Goal: Task Accomplishment & Management: Complete application form

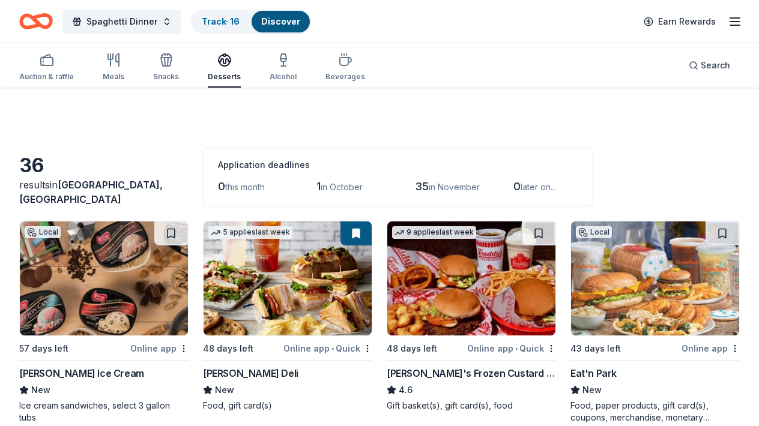
scroll to position [1827, 0]
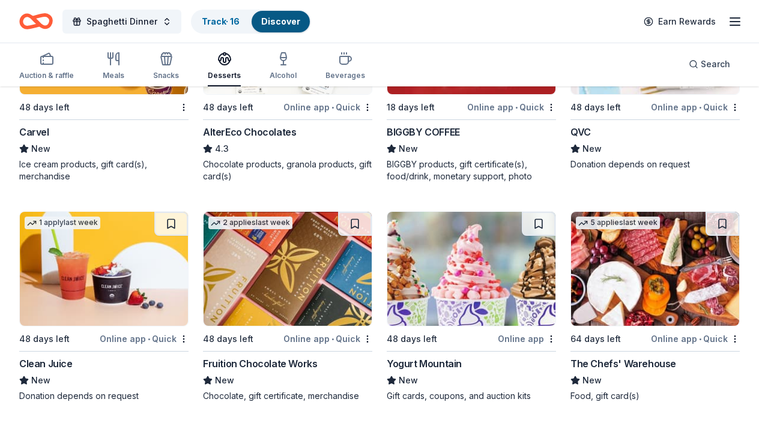
click at [268, 312] on img at bounding box center [287, 269] width 168 height 114
click at [638, 266] on img at bounding box center [655, 269] width 168 height 114
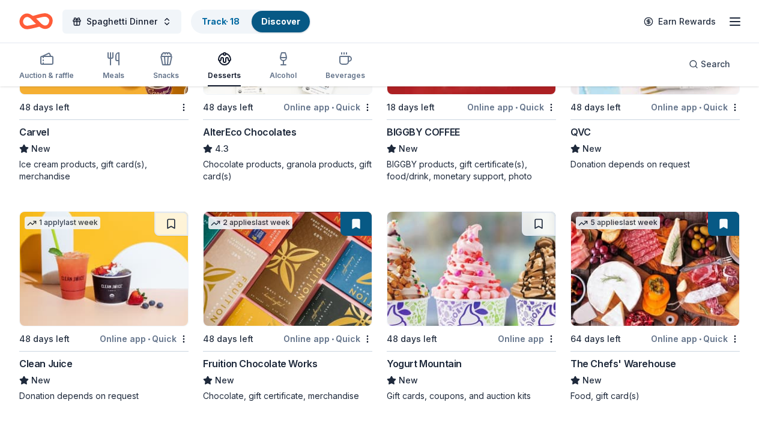
drag, startPoint x: 445, startPoint y: 37, endPoint x: 427, endPoint y: 67, distance: 35.0
click at [427, 67] on div "Auction & raffle Meals Snacks Desserts Alcohol Beverages Search" at bounding box center [379, 64] width 720 height 44
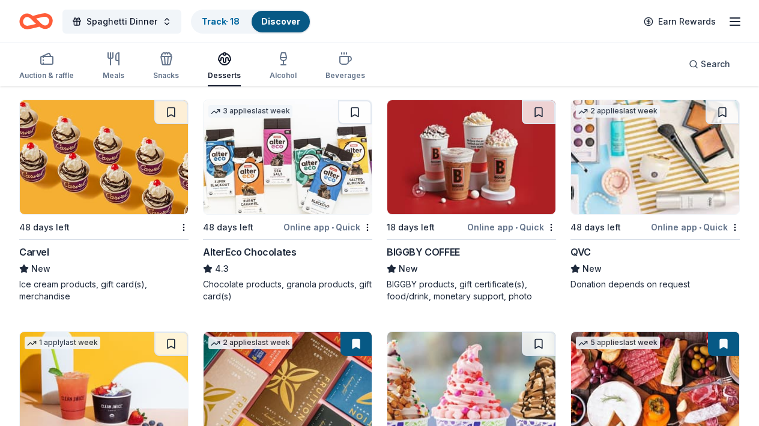
scroll to position [1683, 0]
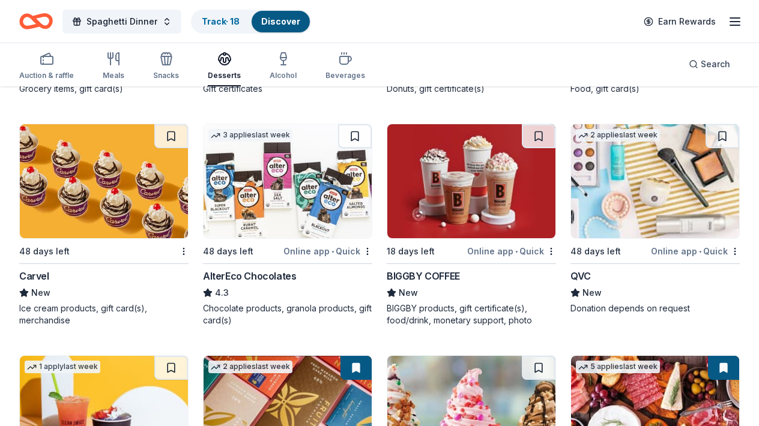
click at [297, 203] on img at bounding box center [287, 181] width 168 height 114
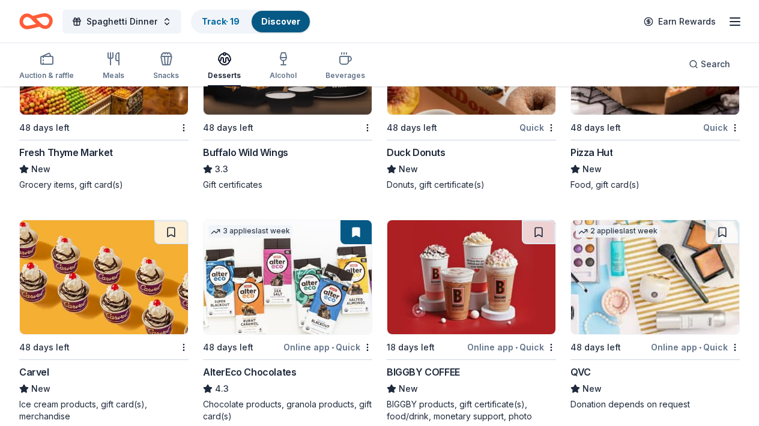
scroll to position [1611, 0]
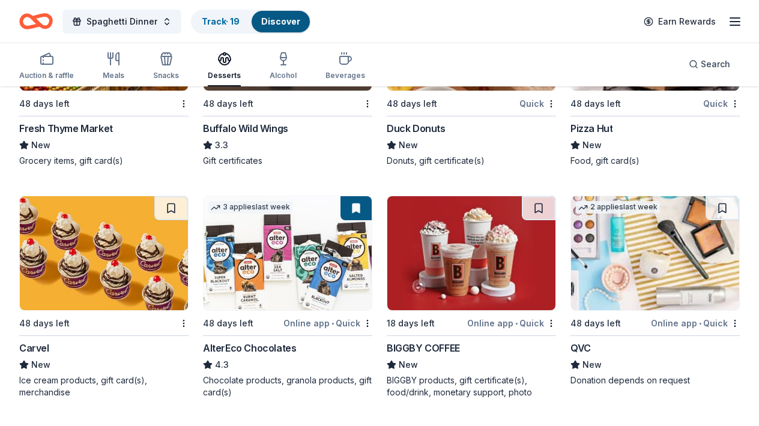
click at [613, 272] on img at bounding box center [655, 253] width 168 height 114
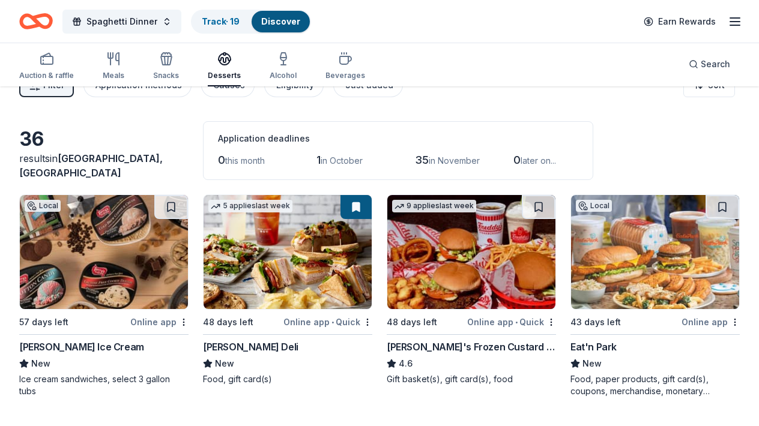
scroll to position [0, 0]
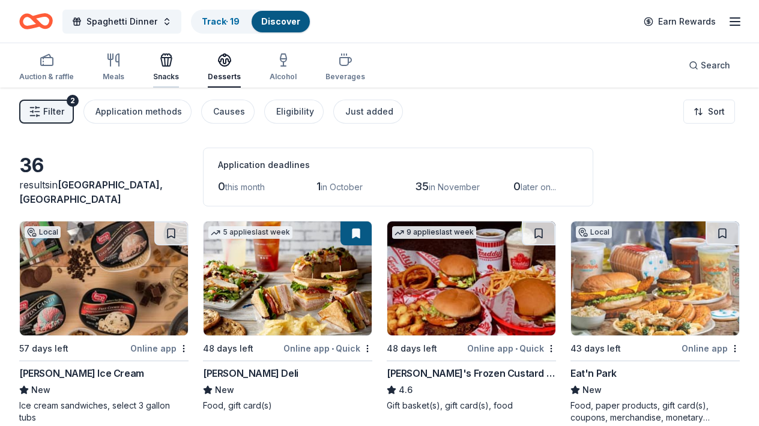
click at [167, 70] on div "Snacks" at bounding box center [166, 67] width 26 height 29
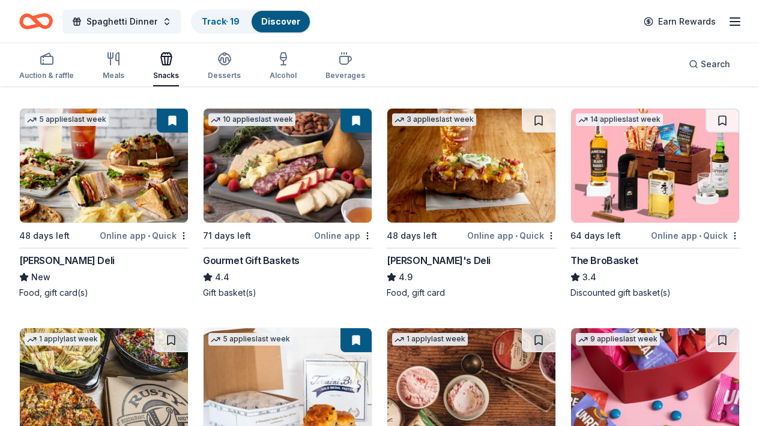
scroll to position [600, 0]
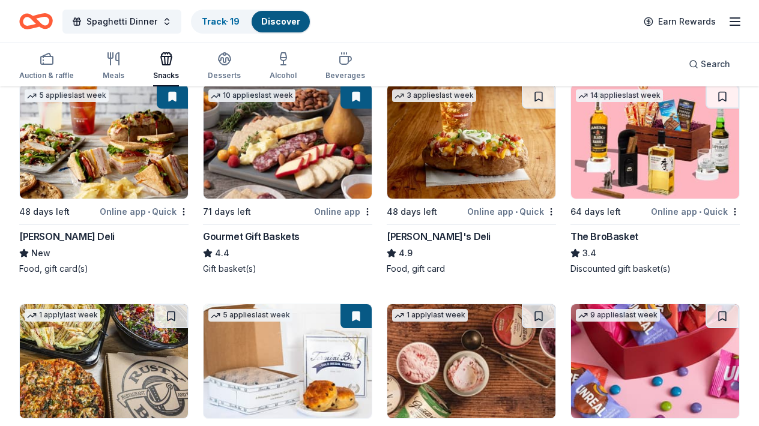
click at [591, 150] on img at bounding box center [655, 142] width 168 height 114
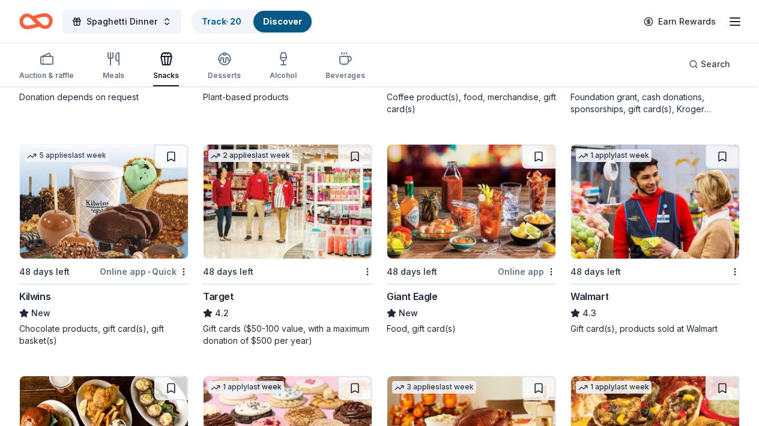
scroll to position [1247, 0]
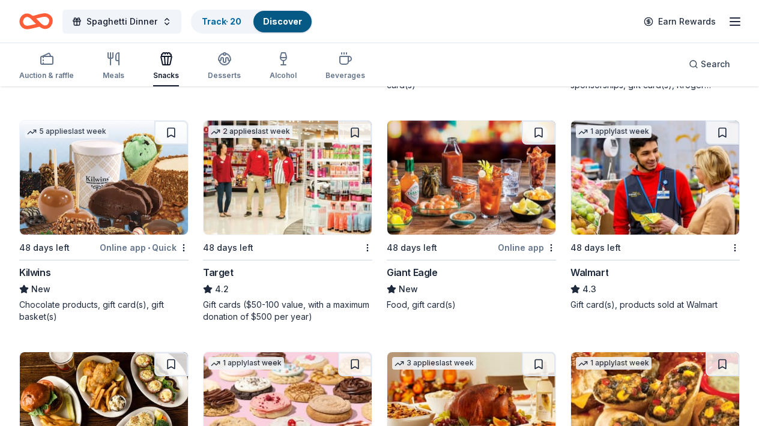
click at [104, 209] on img at bounding box center [104, 178] width 168 height 114
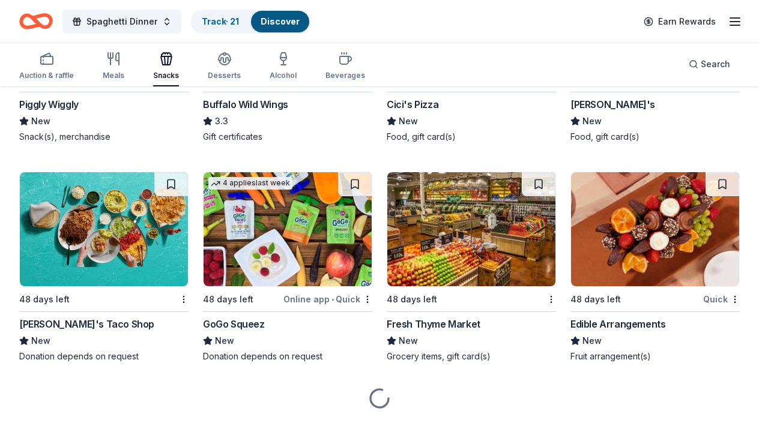
scroll to position [2117, 0]
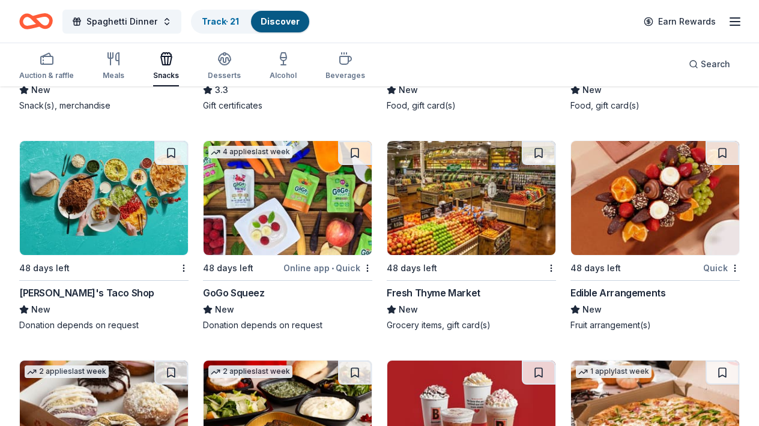
click at [648, 192] on img at bounding box center [655, 198] width 168 height 114
click at [253, 220] on img at bounding box center [287, 198] width 168 height 114
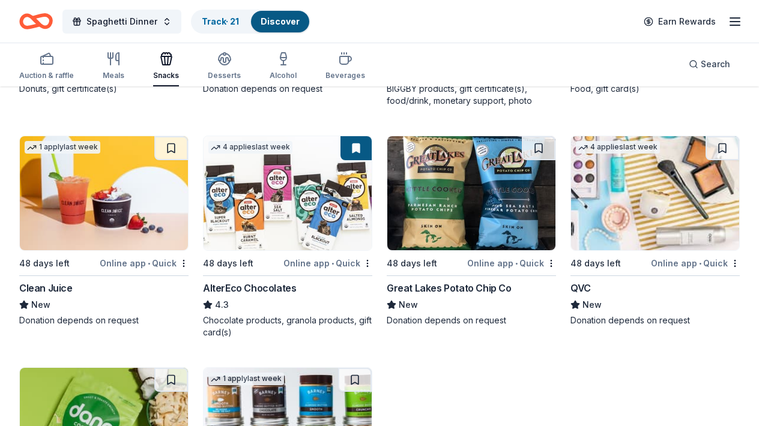
scroll to position [2621, 0]
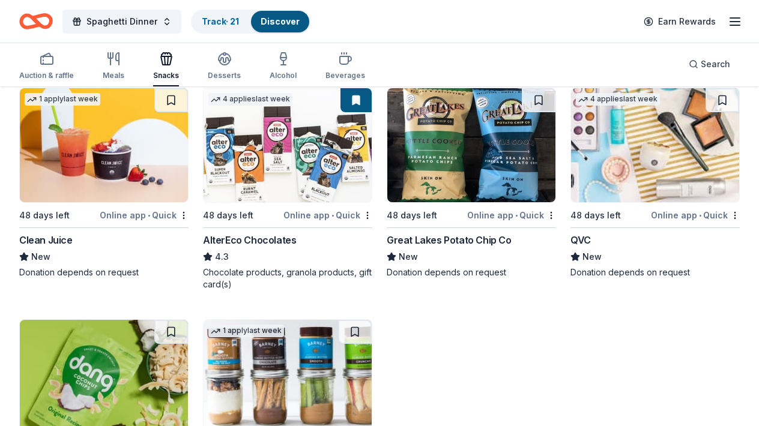
click at [487, 165] on img at bounding box center [471, 145] width 168 height 114
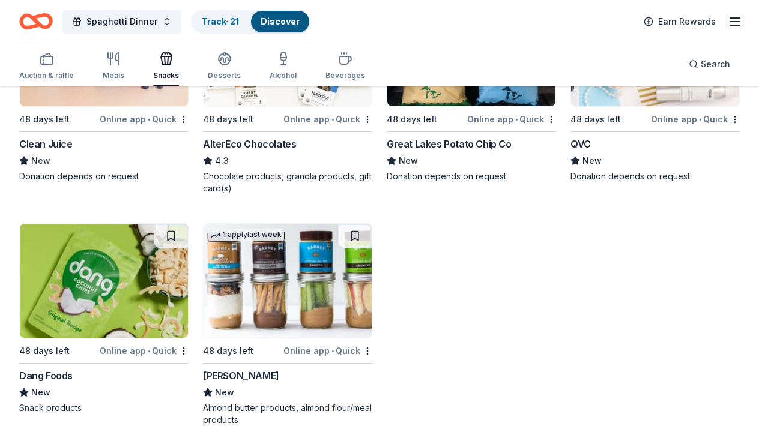
scroll to position [2741, 0]
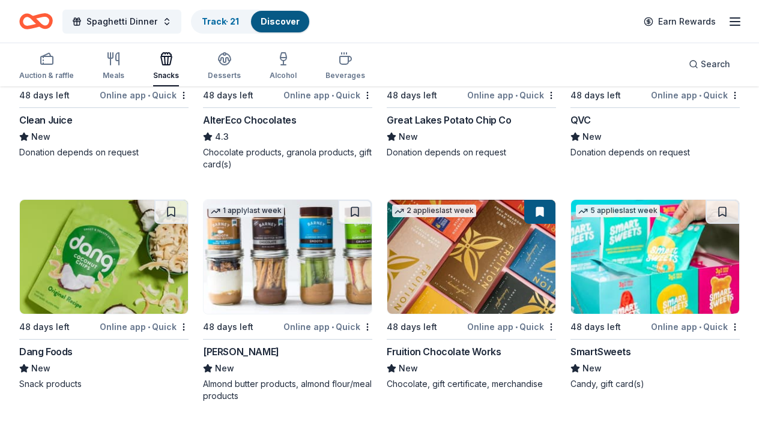
click at [85, 257] on img at bounding box center [104, 257] width 168 height 114
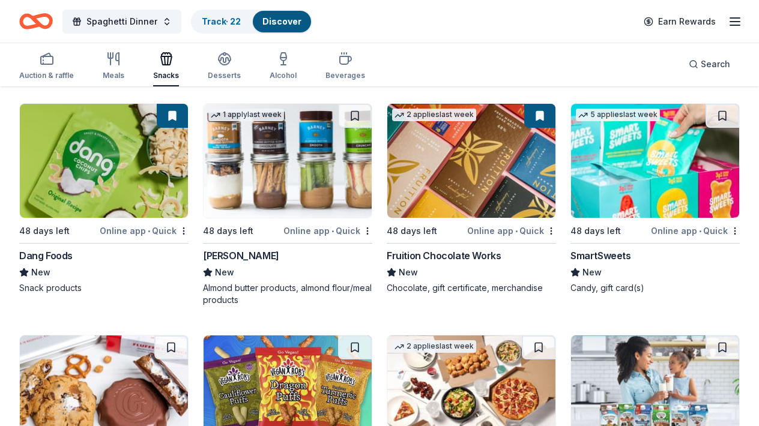
scroll to position [2861, 0]
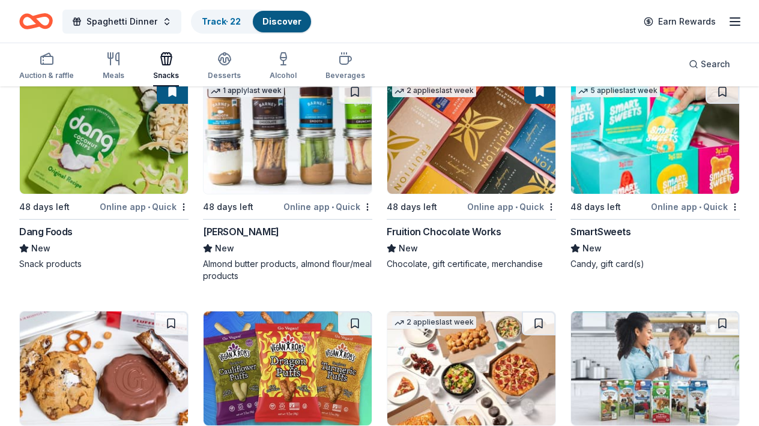
click at [308, 139] on img at bounding box center [287, 137] width 168 height 114
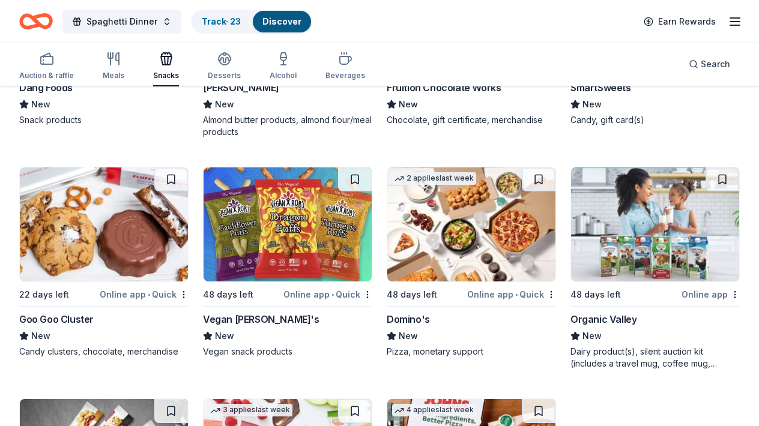
scroll to position [3029, 0]
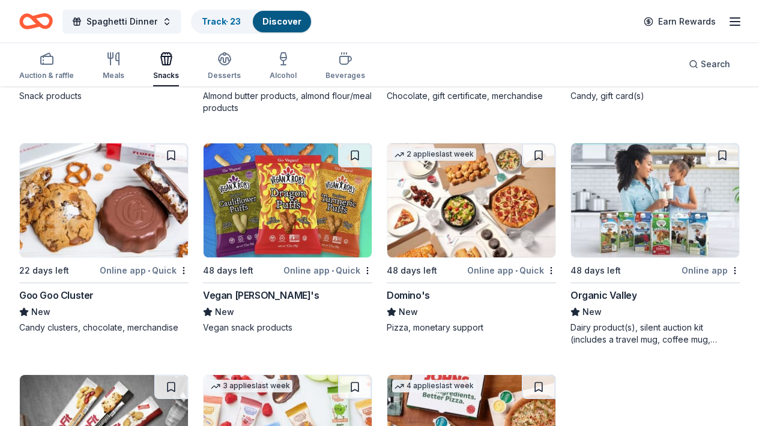
click at [643, 176] on img at bounding box center [655, 200] width 168 height 114
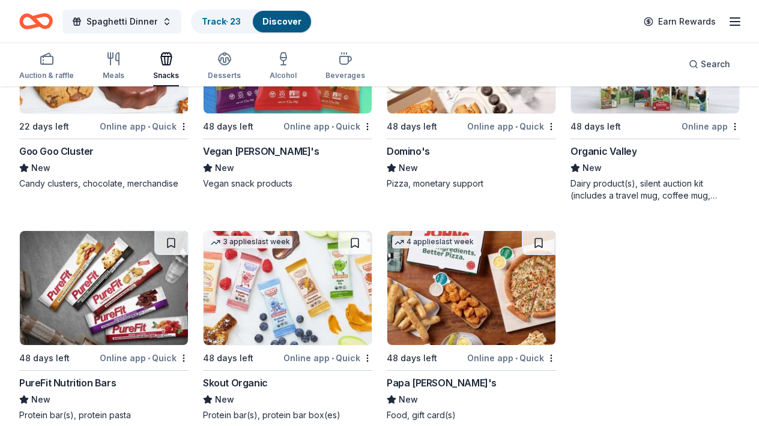
scroll to position [3190, 0]
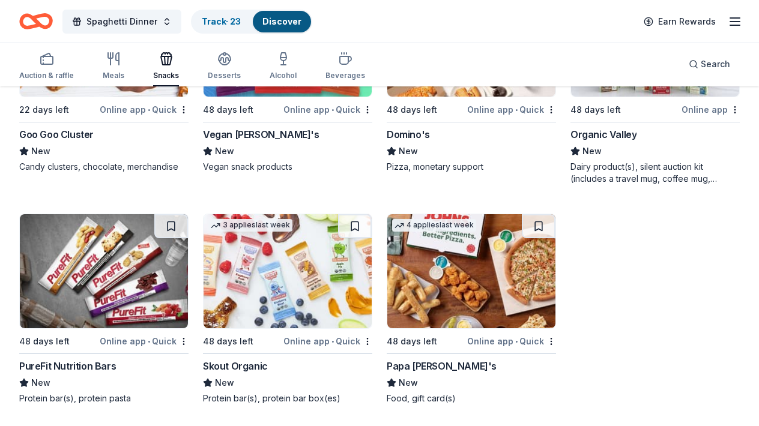
click at [92, 242] on img at bounding box center [104, 271] width 168 height 114
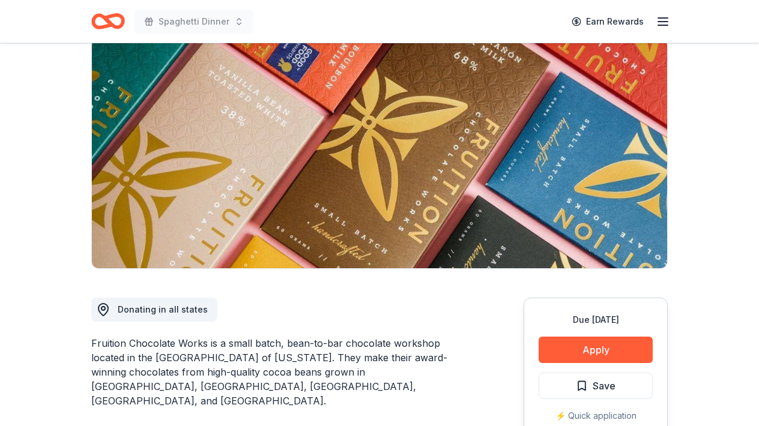
scroll to position [120, 0]
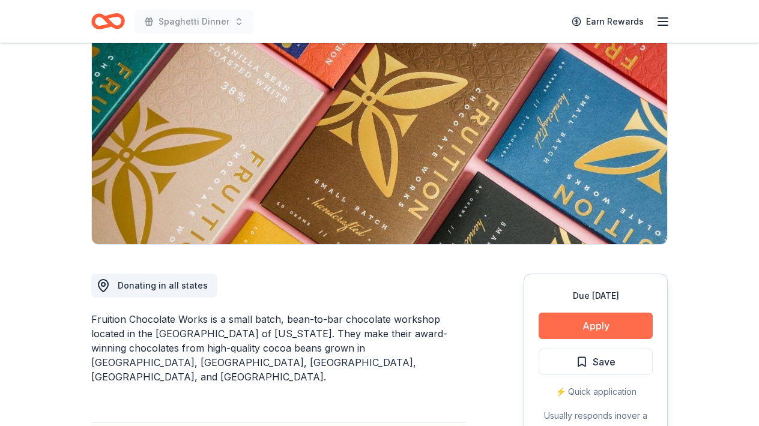
click at [583, 331] on button "Apply" at bounding box center [595, 326] width 114 height 26
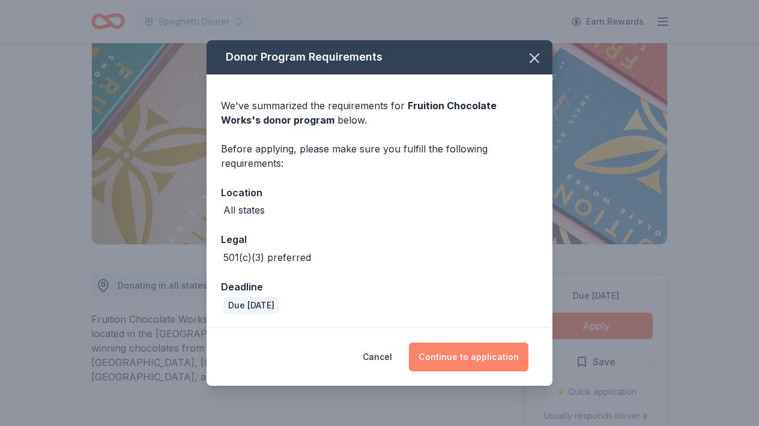
click at [466, 357] on button "Continue to application" at bounding box center [468, 357] width 119 height 29
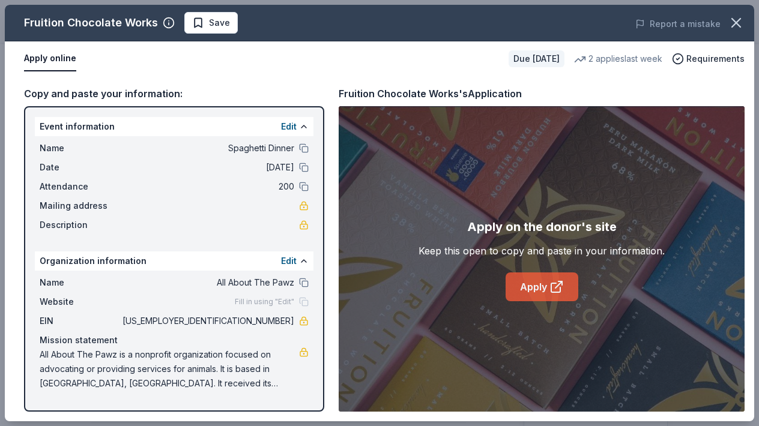
click at [535, 297] on link "Apply" at bounding box center [541, 286] width 73 height 29
click at [197, 24] on span "Save" at bounding box center [211, 23] width 38 height 14
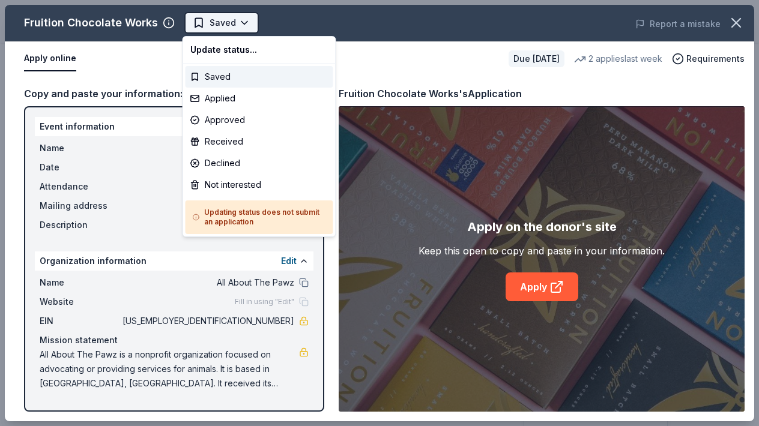
click at [242, 23] on body "Spaghetti Dinner Earn Rewards Due in 48 days Share Fruition Chocolate Works New…" at bounding box center [379, 213] width 759 height 426
click at [196, 100] on div "Applied" at bounding box center [259, 99] width 148 height 22
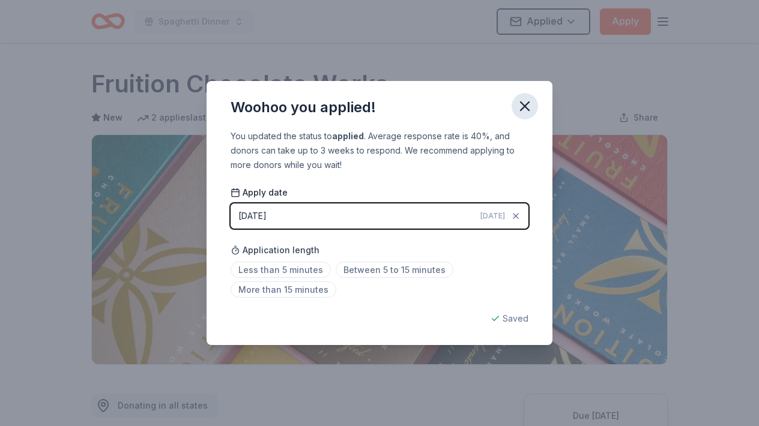
click at [532, 106] on icon "button" at bounding box center [524, 106] width 17 height 17
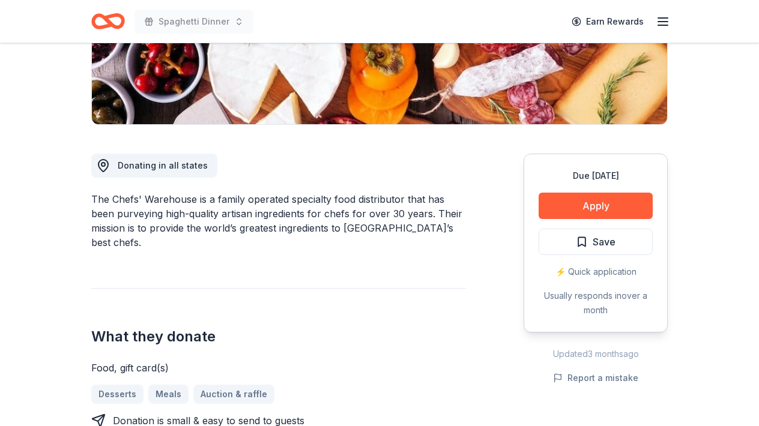
scroll to position [264, 0]
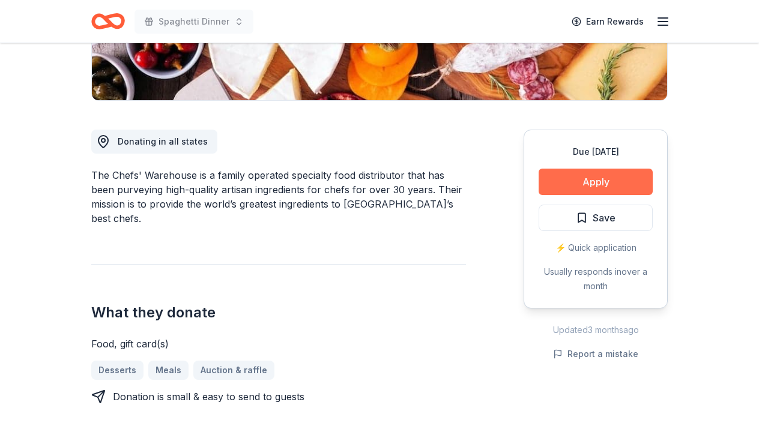
click at [589, 178] on button "Apply" at bounding box center [595, 182] width 114 height 26
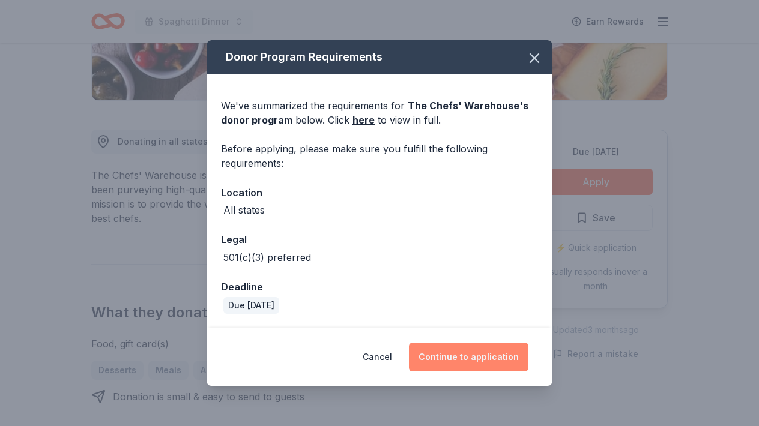
click at [469, 344] on button "Continue to application" at bounding box center [468, 357] width 119 height 29
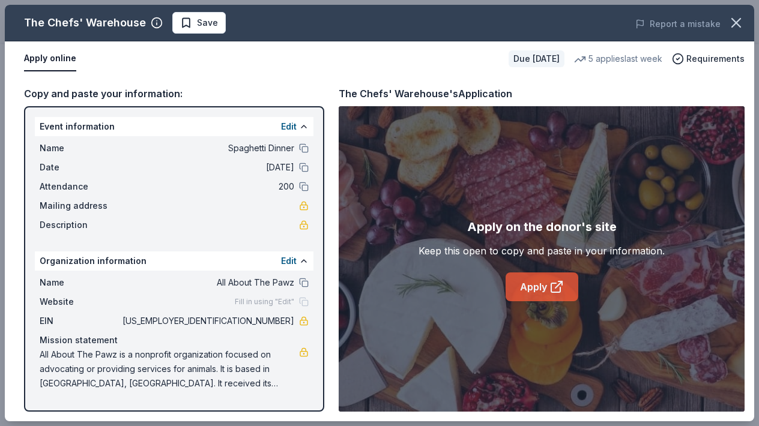
click at [537, 286] on link "Apply" at bounding box center [541, 286] width 73 height 29
click at [180, 24] on span "Save" at bounding box center [199, 23] width 38 height 14
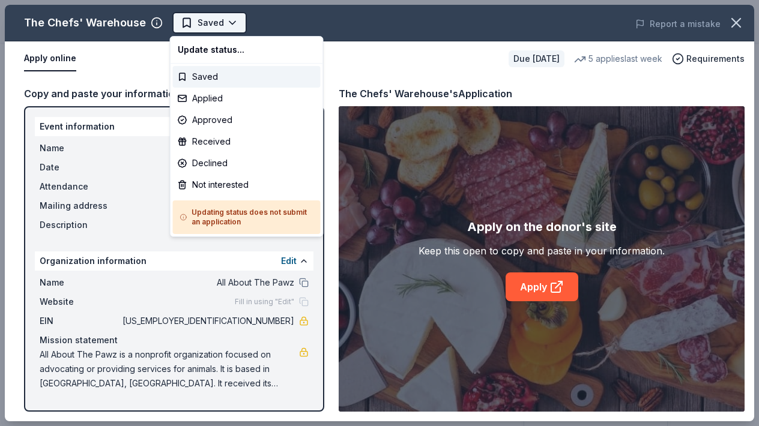
click at [230, 20] on body "Spaghetti Dinner Earn Rewards Due in 64 days Share The Chefs' Warehouse New • 1…" at bounding box center [379, 213] width 759 height 426
click at [208, 97] on div "Applied" at bounding box center [247, 99] width 148 height 22
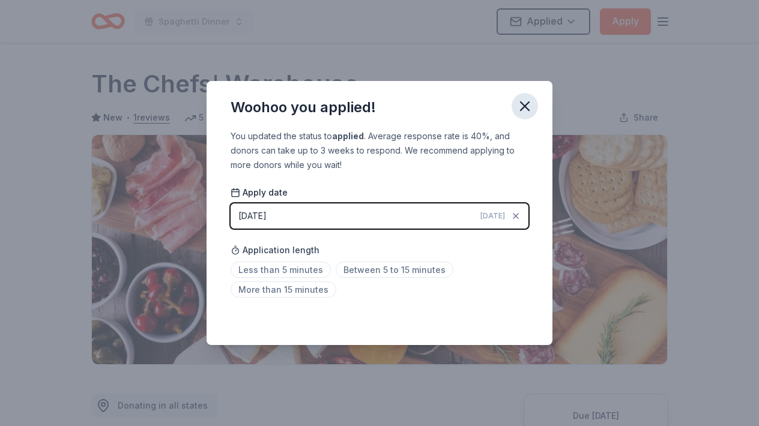
click at [526, 104] on icon "button" at bounding box center [524, 106] width 8 height 8
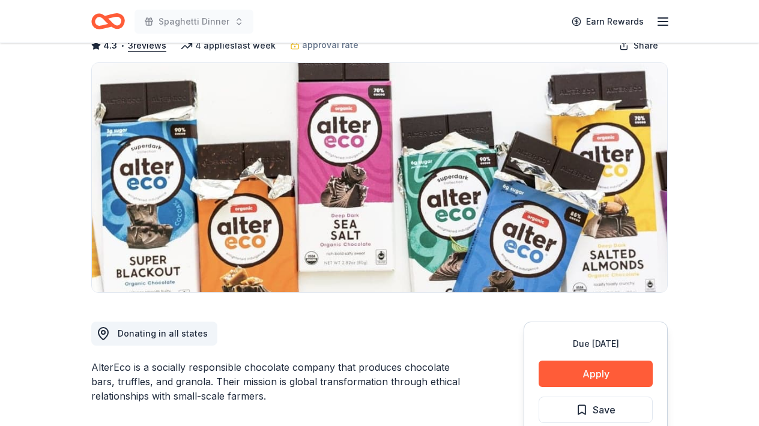
scroll to position [96, 0]
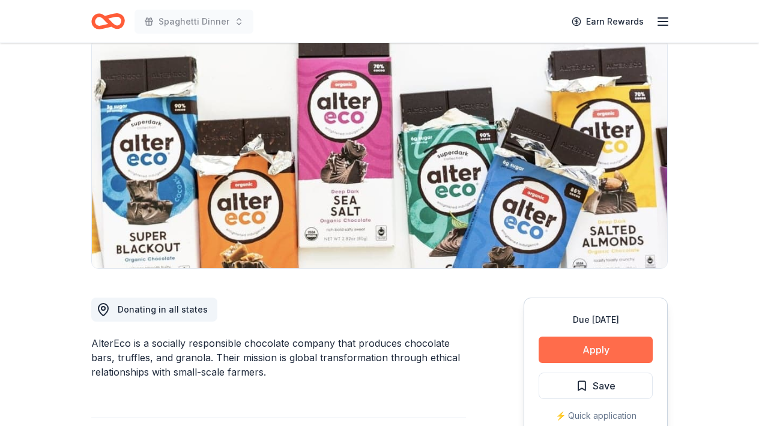
click at [570, 350] on button "Apply" at bounding box center [595, 350] width 114 height 26
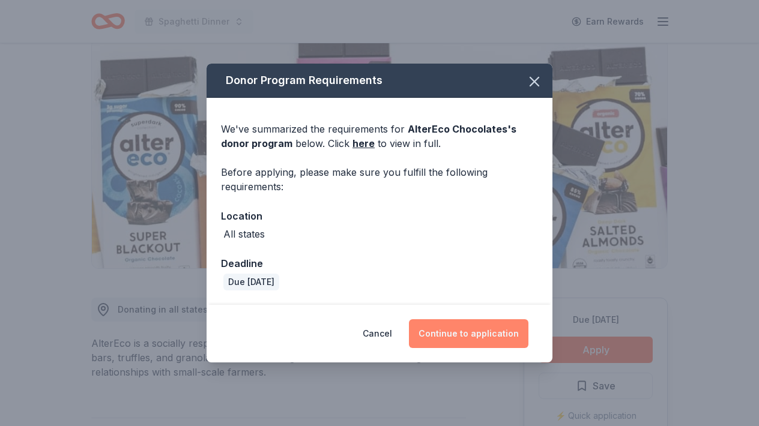
click at [482, 320] on button "Continue to application" at bounding box center [468, 333] width 119 height 29
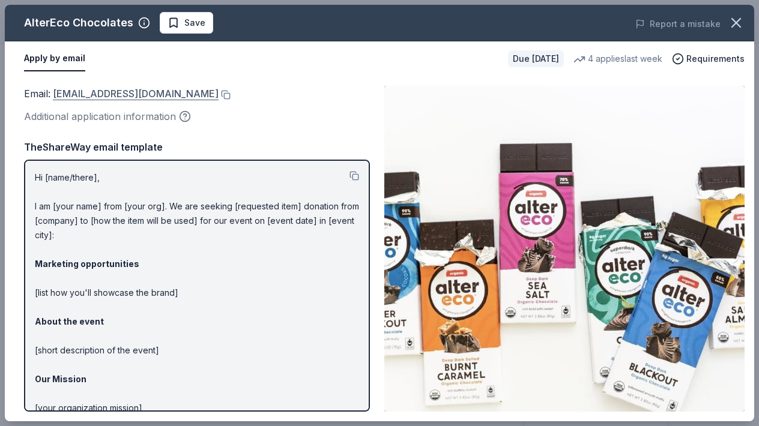
click at [132, 92] on link "shop@alterecofoods.com" at bounding box center [136, 94] width 166 height 16
click at [169, 28] on span "Save" at bounding box center [186, 23] width 38 height 14
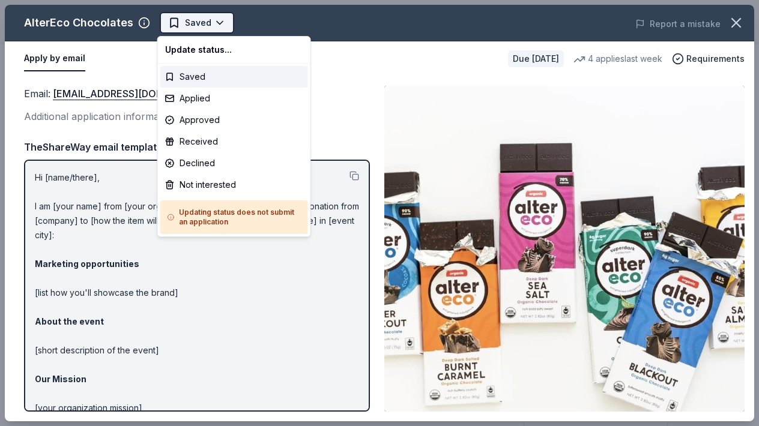
click at [195, 18] on body "Spaghetti Dinner Earn Rewards Due in 48 days Share AlterEco Chocolates 4.3 • 3 …" at bounding box center [379, 213] width 759 height 426
click at [187, 100] on div "Applied" at bounding box center [234, 99] width 148 height 22
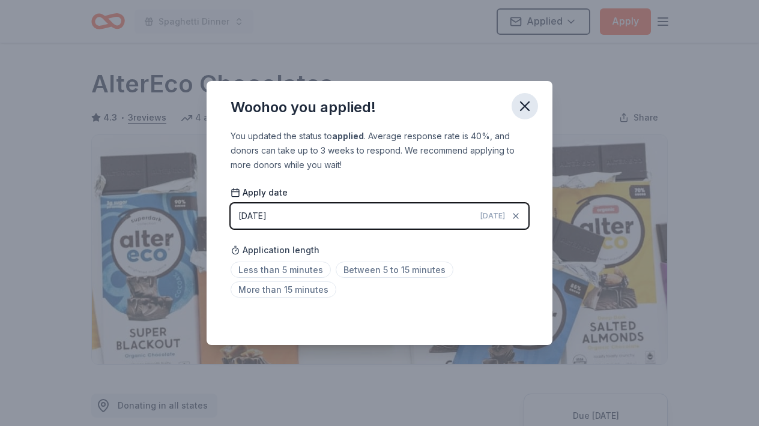
click at [527, 107] on icon "button" at bounding box center [524, 106] width 17 height 17
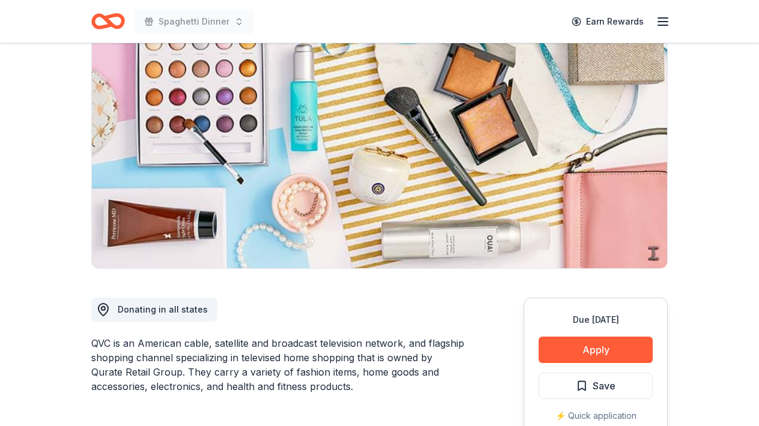
scroll to position [120, 0]
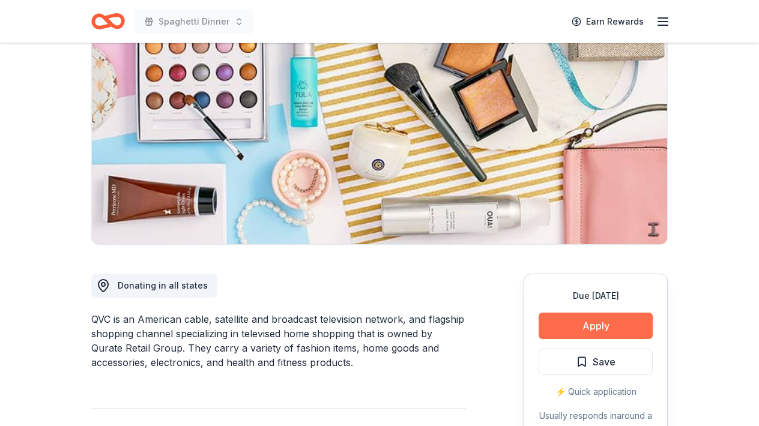
click at [578, 323] on button "Apply" at bounding box center [595, 326] width 114 height 26
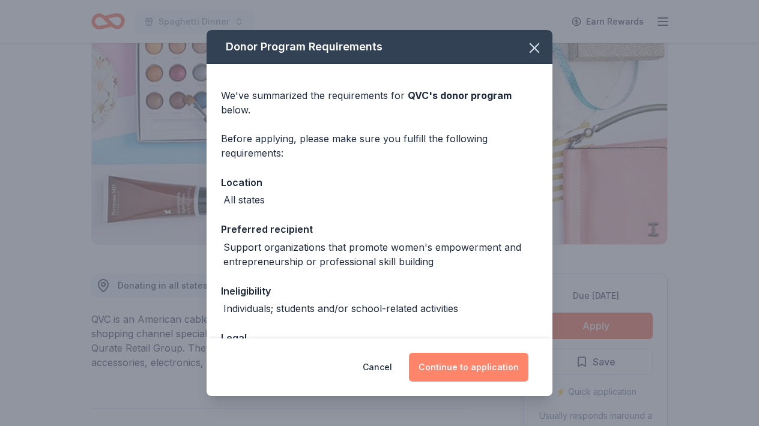
click at [460, 368] on button "Continue to application" at bounding box center [468, 367] width 119 height 29
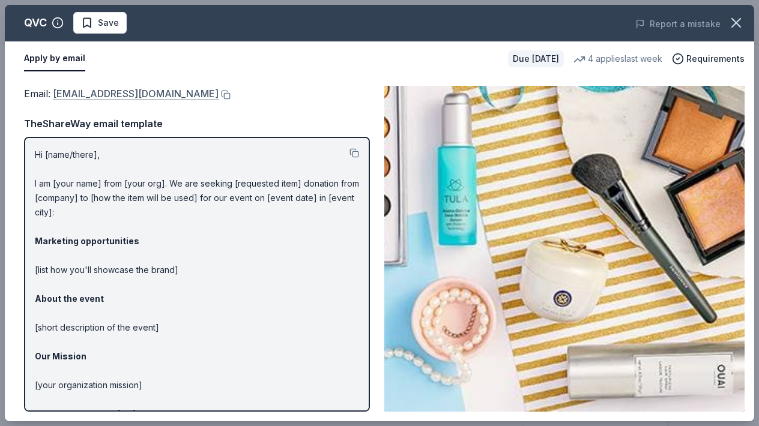
click at [131, 97] on link "[EMAIL_ADDRESS][DOMAIN_NAME]" at bounding box center [136, 94] width 166 height 16
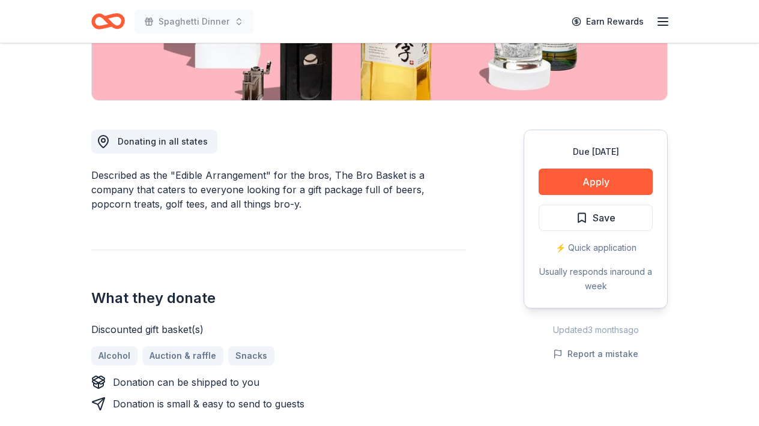
scroll to position [240, 0]
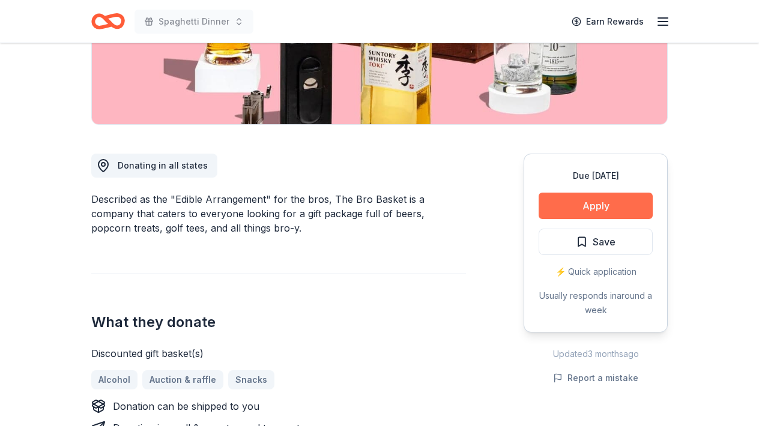
click at [597, 207] on button "Apply" at bounding box center [595, 206] width 114 height 26
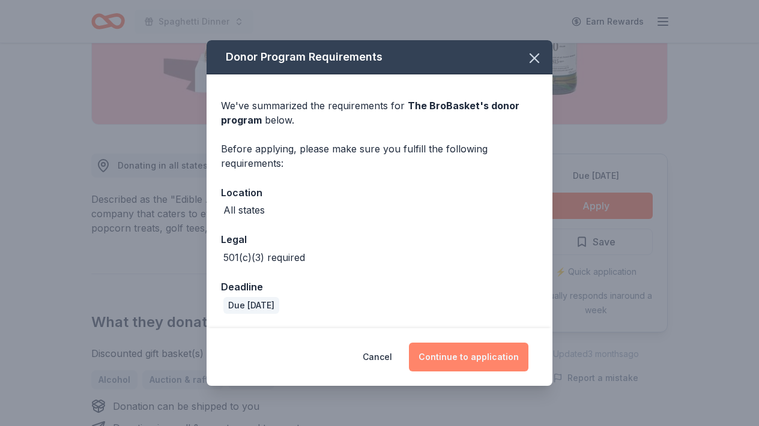
click at [487, 350] on button "Continue to application" at bounding box center [468, 357] width 119 height 29
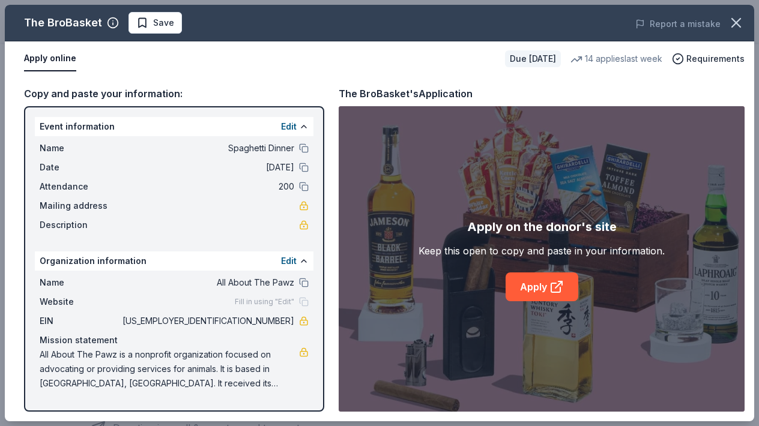
click at [50, 58] on button "Apply online" at bounding box center [50, 58] width 52 height 25
click at [531, 286] on link "Apply" at bounding box center [541, 286] width 73 height 29
click at [136, 28] on span "Save" at bounding box center [155, 23] width 38 height 14
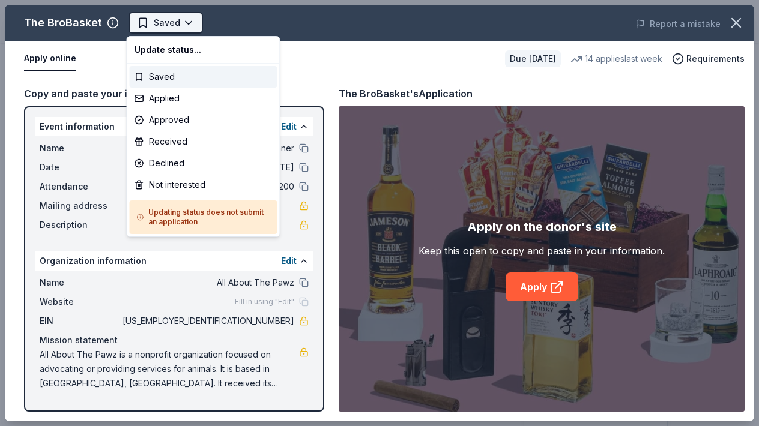
click at [185, 25] on body "Spaghetti Dinner Earn Rewards Due [DATE] Share The BroBasket 3.4 • 19 reviews 1…" at bounding box center [379, 213] width 759 height 426
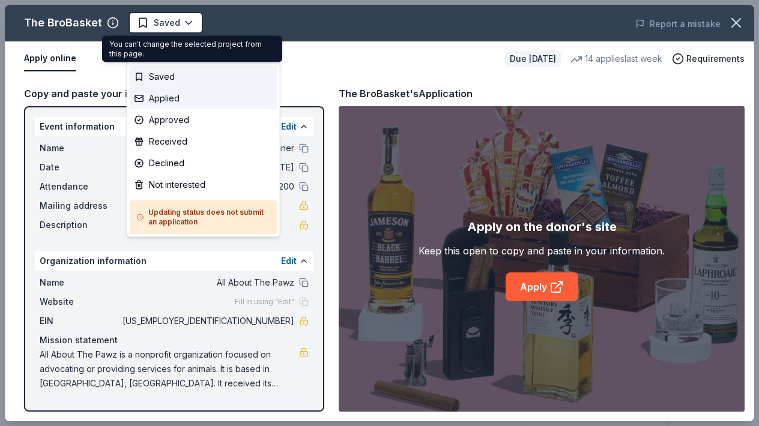
click at [138, 94] on div "Applied" at bounding box center [204, 99] width 148 height 22
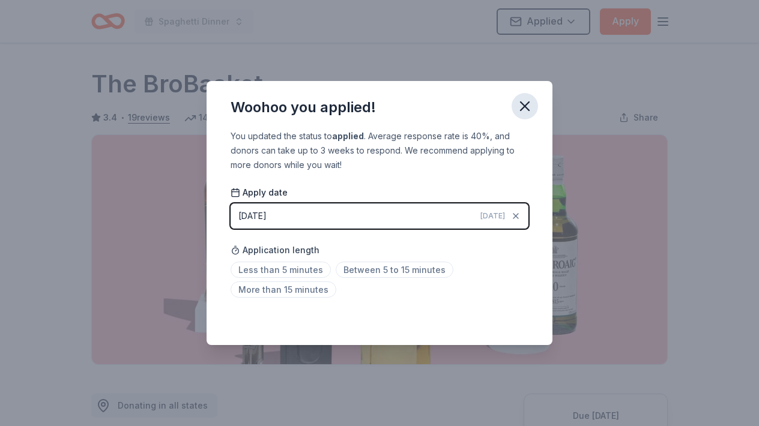
click at [529, 104] on icon "button" at bounding box center [524, 106] width 17 height 17
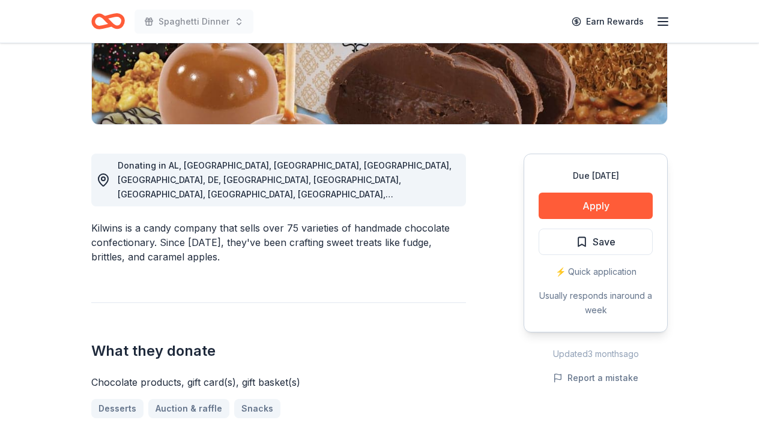
scroll to position [264, 0]
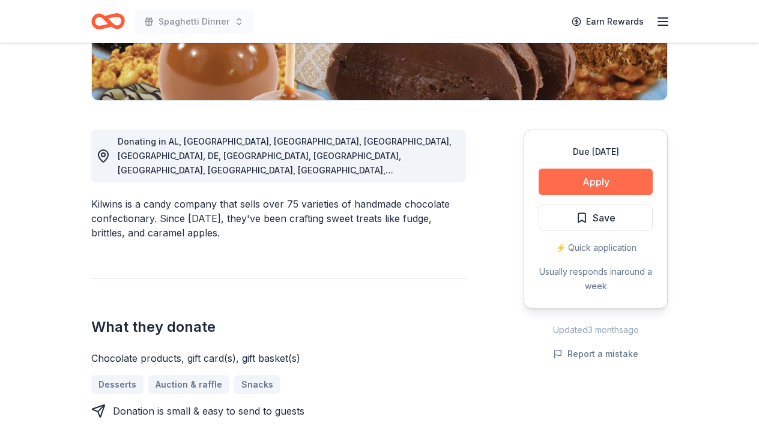
click at [546, 185] on button "Apply" at bounding box center [595, 182] width 114 height 26
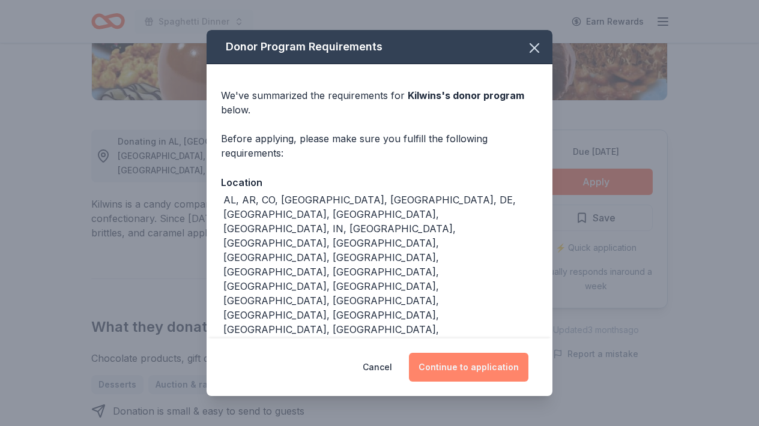
click at [464, 353] on button "Continue to application" at bounding box center [468, 367] width 119 height 29
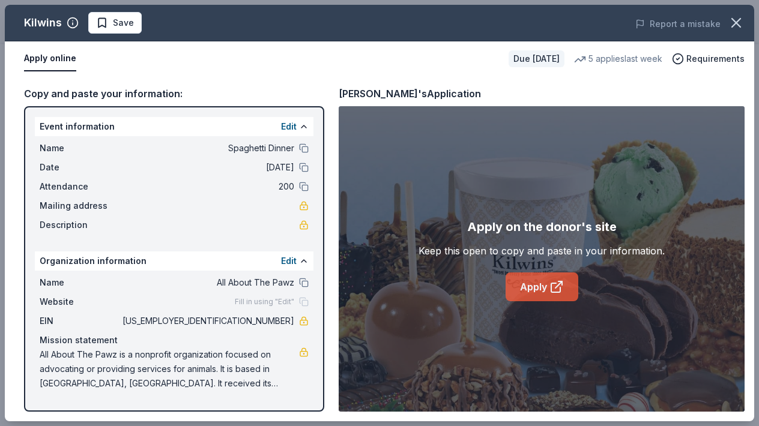
click at [549, 287] on icon at bounding box center [556, 287] width 14 height 14
click at [103, 26] on span "Save" at bounding box center [115, 23] width 38 height 14
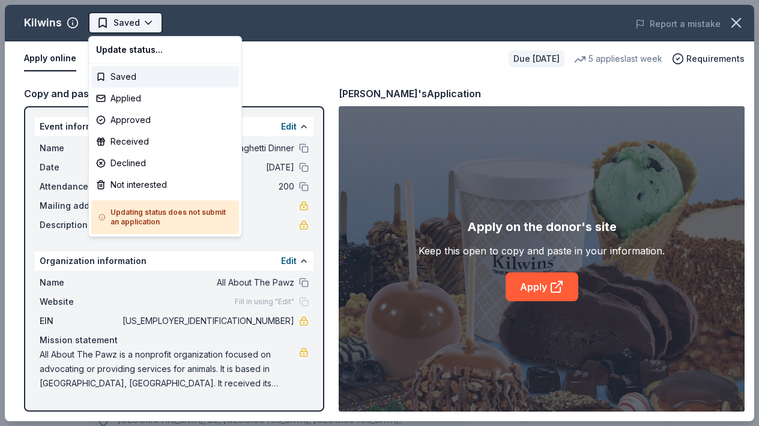
click at [145, 22] on body "Spaghetti Dinner Earn Rewards Due [DATE] Share Kilwins New • 1 reviews 5 applie…" at bounding box center [379, 213] width 759 height 426
click at [98, 96] on div "Applied" at bounding box center [165, 99] width 148 height 22
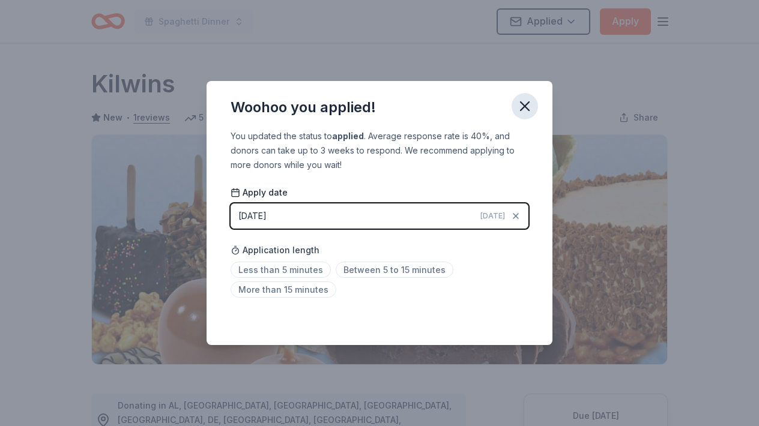
click at [533, 99] on button "button" at bounding box center [524, 106] width 26 height 26
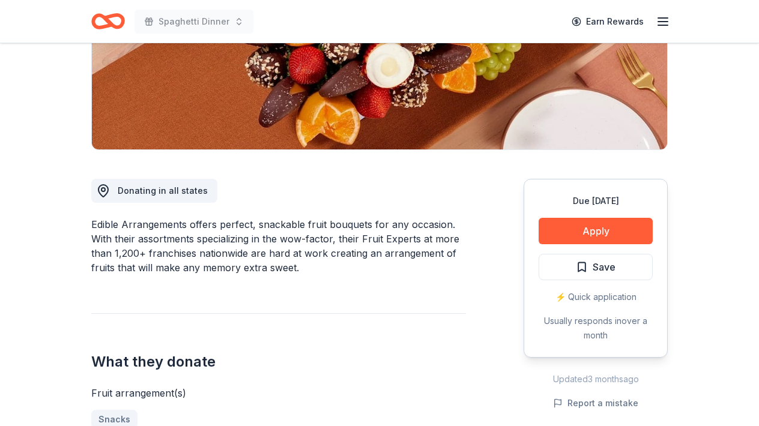
scroll to position [240, 0]
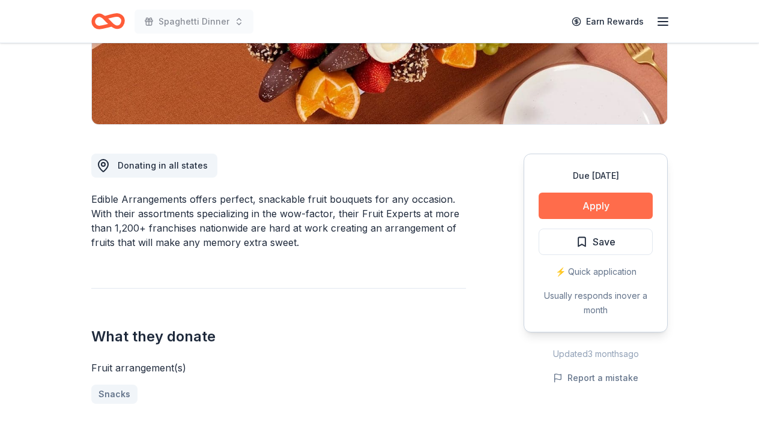
click at [597, 212] on button "Apply" at bounding box center [595, 206] width 114 height 26
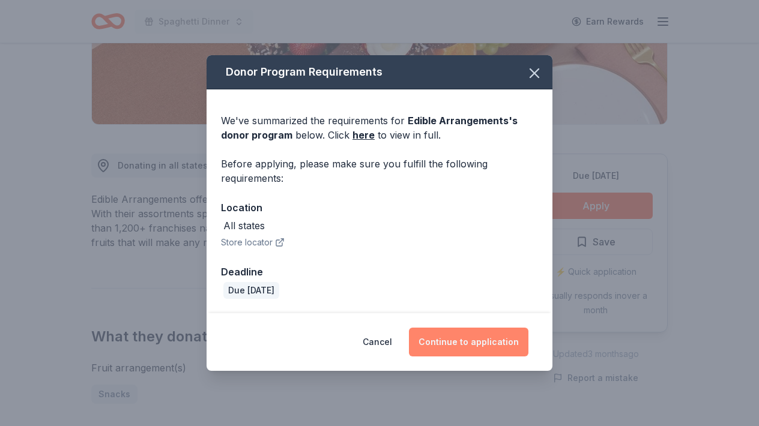
click at [467, 338] on button "Continue to application" at bounding box center [468, 342] width 119 height 29
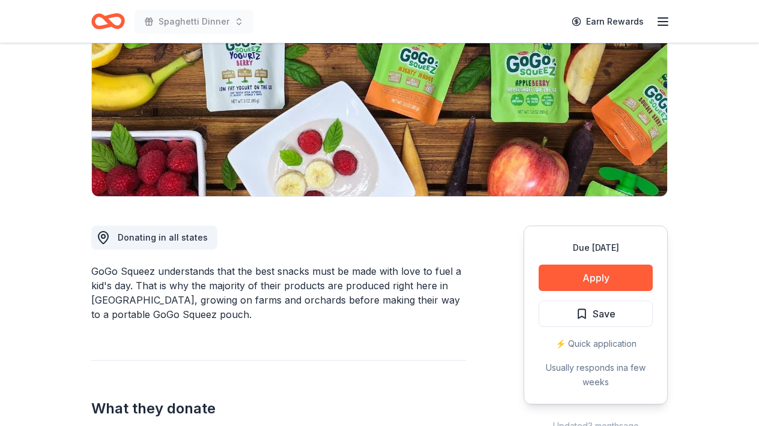
scroll to position [240, 0]
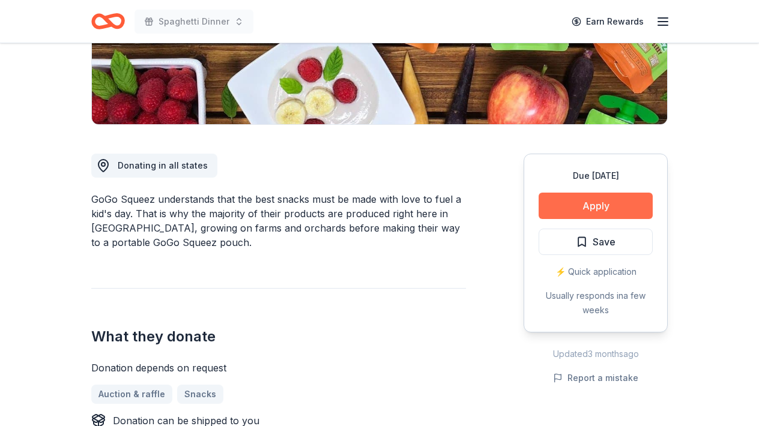
click at [622, 197] on button "Apply" at bounding box center [595, 206] width 114 height 26
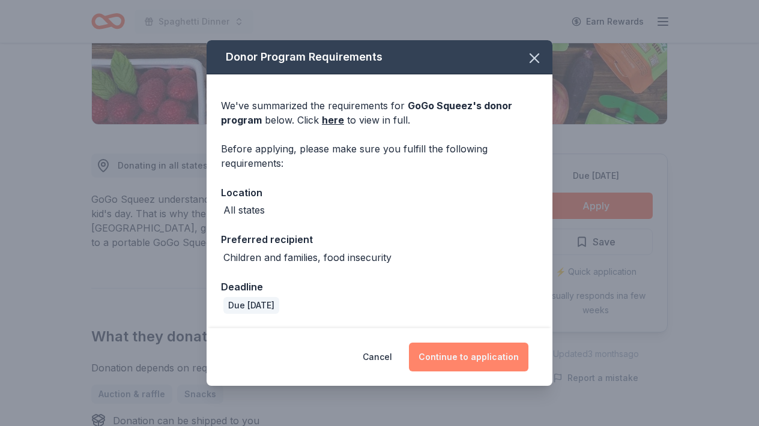
click at [463, 364] on button "Continue to application" at bounding box center [468, 357] width 119 height 29
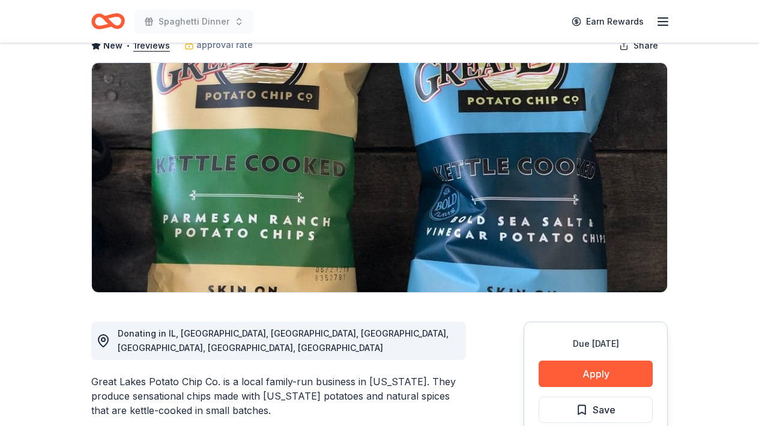
scroll to position [96, 0]
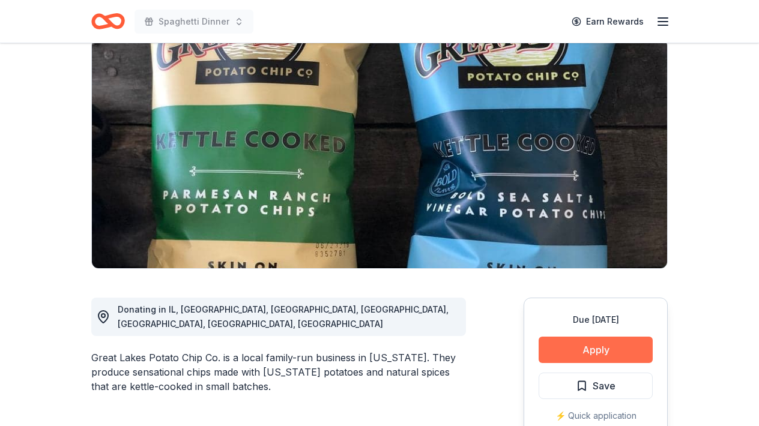
click at [624, 343] on button "Apply" at bounding box center [595, 350] width 114 height 26
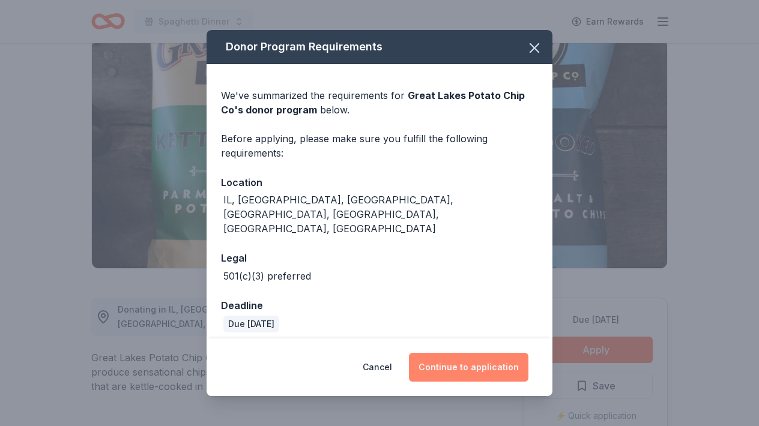
click at [452, 353] on button "Continue to application" at bounding box center [468, 367] width 119 height 29
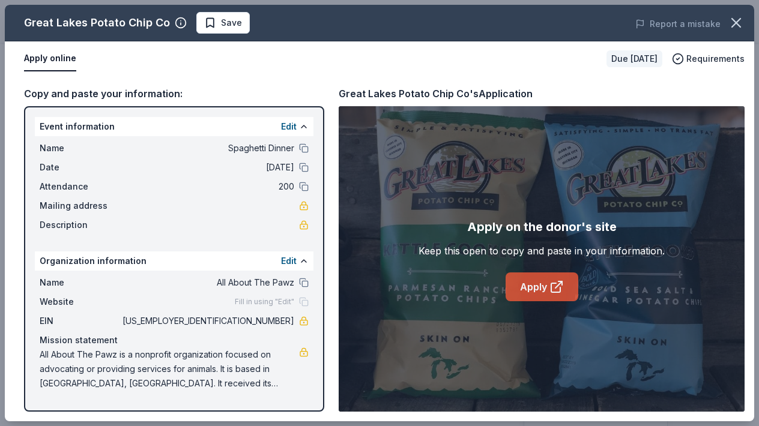
click at [544, 274] on link "Apply" at bounding box center [541, 286] width 73 height 29
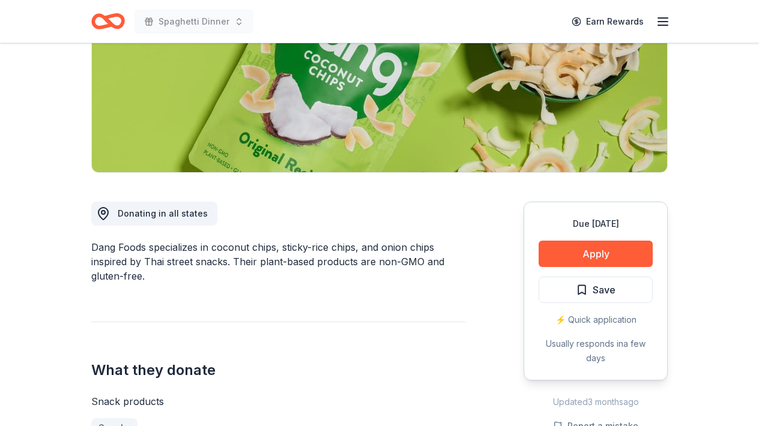
scroll to position [216, 0]
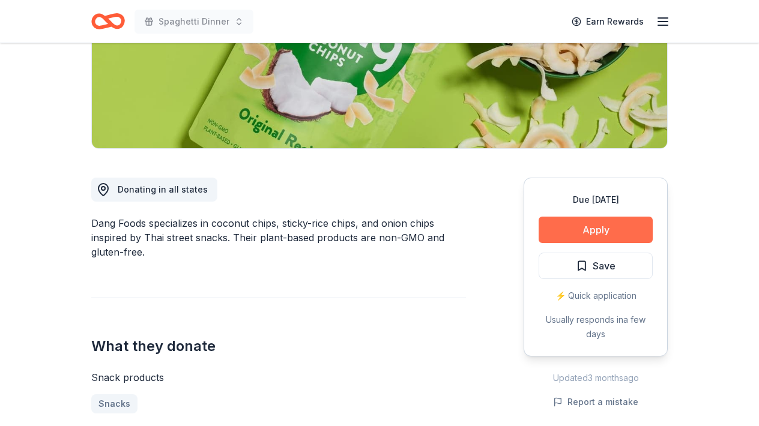
click at [564, 231] on button "Apply" at bounding box center [595, 230] width 114 height 26
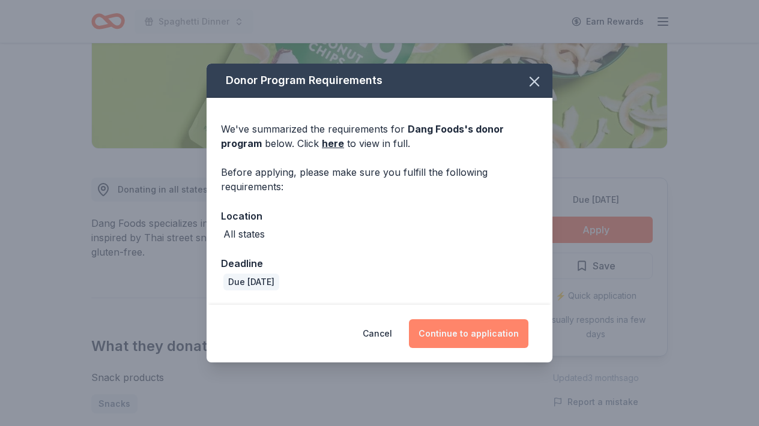
click at [467, 324] on button "Continue to application" at bounding box center [468, 333] width 119 height 29
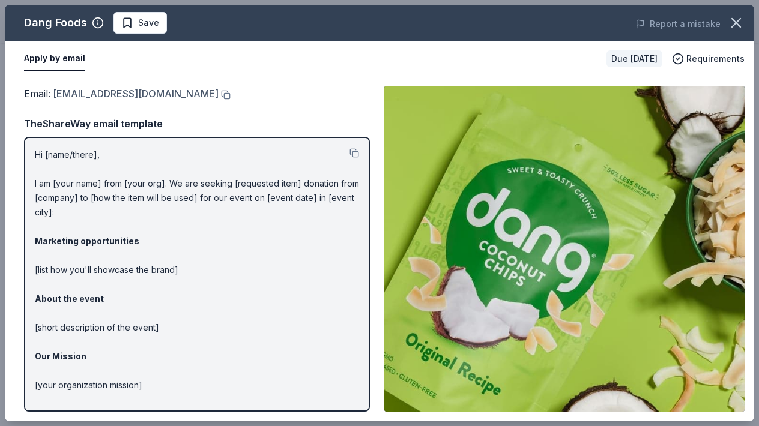
click at [104, 96] on link "hello@dangfoods.com" at bounding box center [136, 94] width 166 height 16
click at [121, 31] on button "Save" at bounding box center [139, 23] width 53 height 22
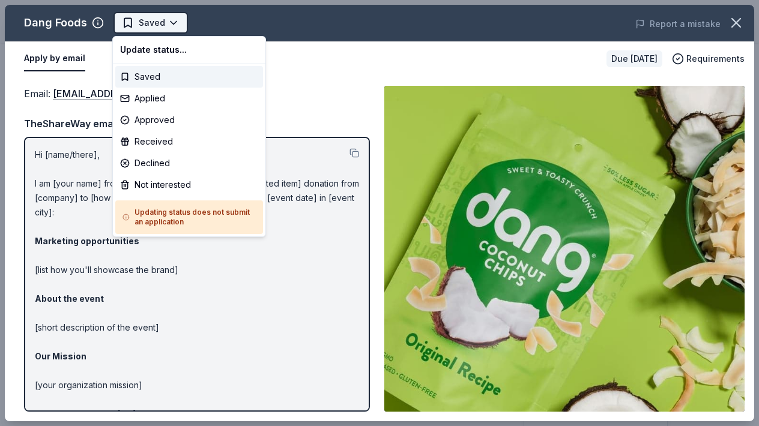
click at [169, 20] on body "Spaghetti Dinner Earn Rewards Due in 48 days Share Dang Foods New approval rate…" at bounding box center [379, 213] width 759 height 426
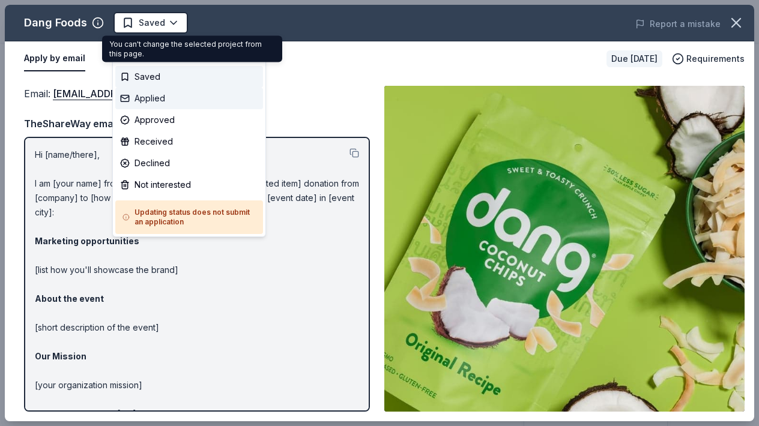
click at [125, 100] on div "Applied" at bounding box center [189, 99] width 148 height 22
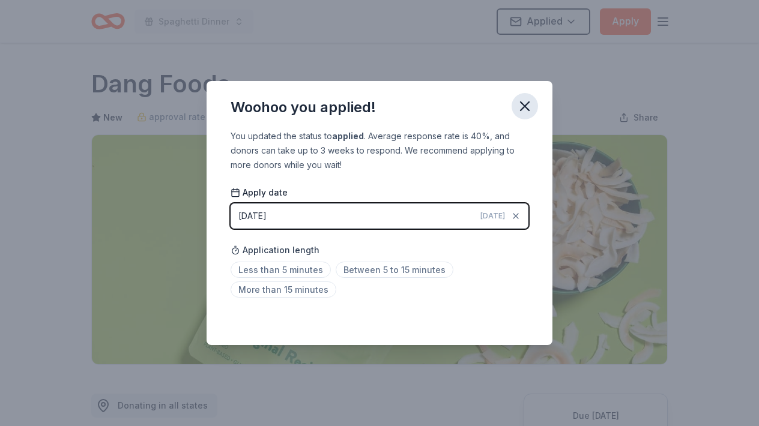
click at [525, 106] on icon "button" at bounding box center [524, 106] width 8 height 8
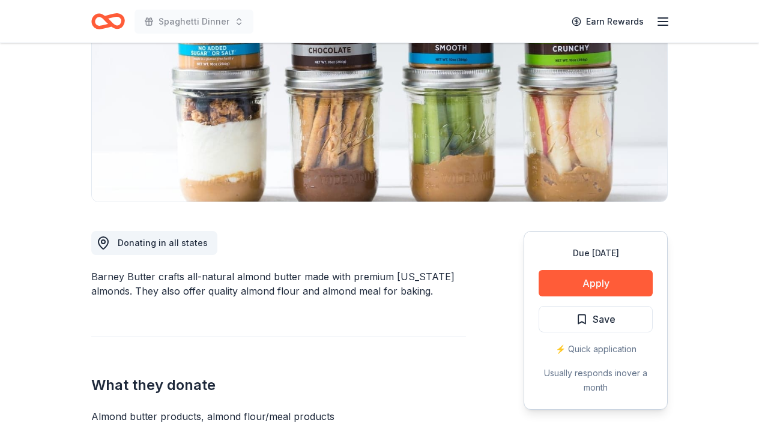
scroll to position [168, 0]
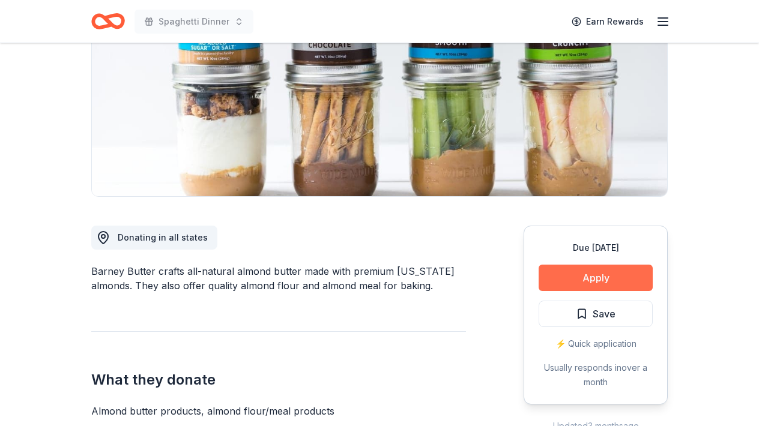
click at [610, 286] on button "Apply" at bounding box center [595, 278] width 114 height 26
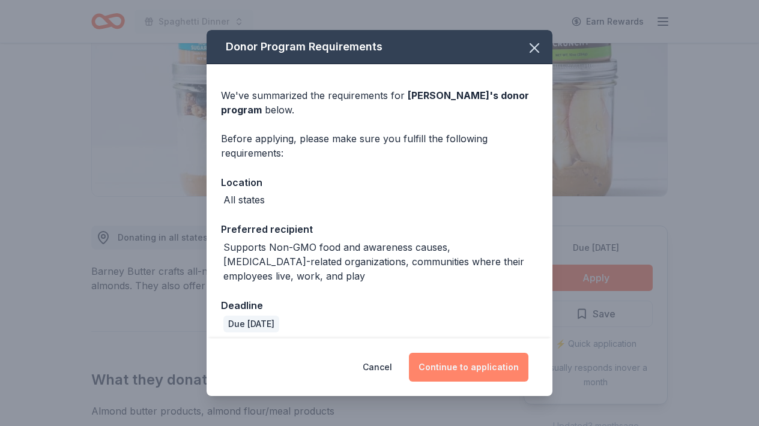
click at [471, 367] on button "Continue to application" at bounding box center [468, 367] width 119 height 29
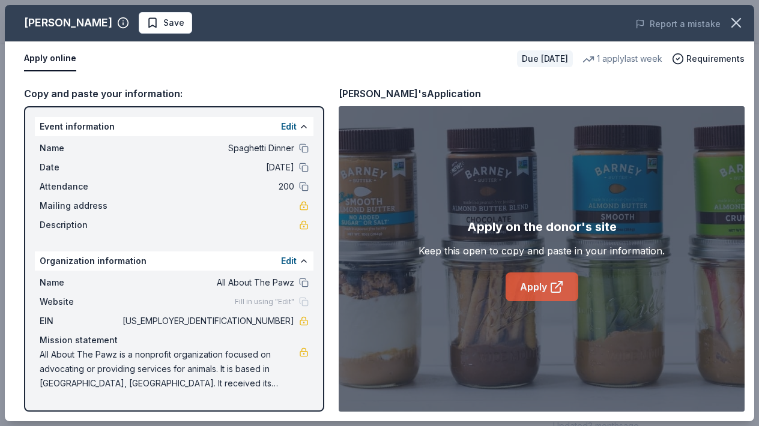
click at [549, 289] on icon at bounding box center [556, 287] width 14 height 14
click at [146, 28] on span "Save" at bounding box center [165, 23] width 38 height 14
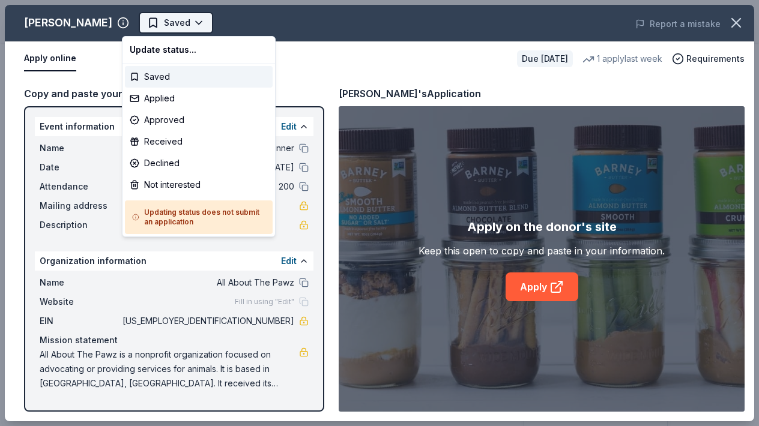
click at [179, 18] on body "Spaghetti Dinner Earn Rewards Due in 48 days Share Barney Butter New • 1 review…" at bounding box center [379, 213] width 759 height 426
click at [136, 99] on div "Applied" at bounding box center [199, 99] width 148 height 22
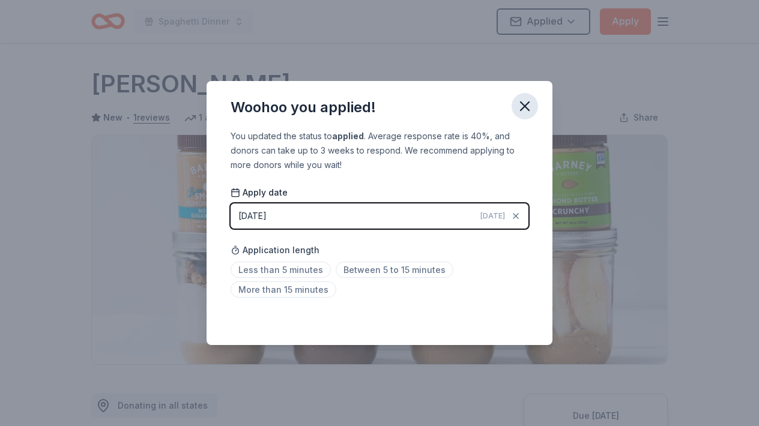
click at [523, 100] on icon "button" at bounding box center [524, 106] width 17 height 17
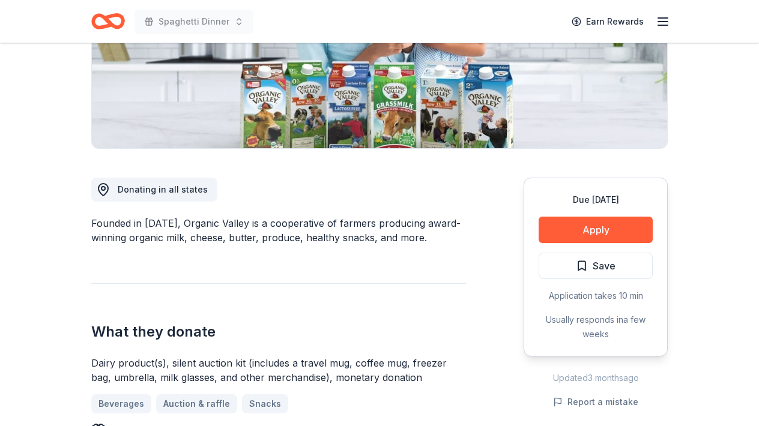
scroll to position [288, 0]
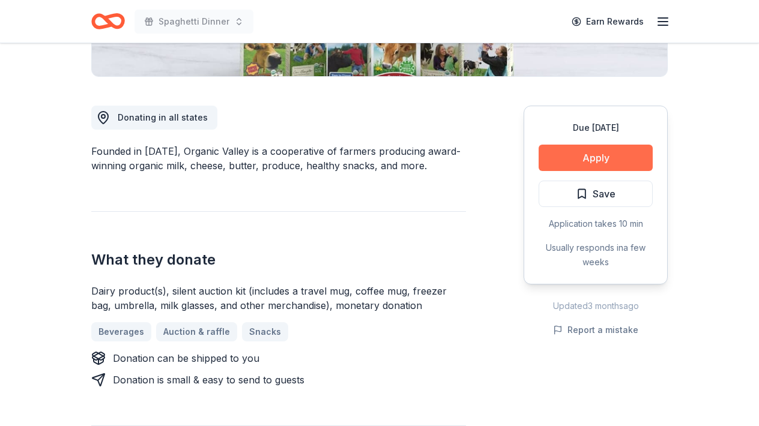
click at [596, 164] on button "Apply" at bounding box center [595, 158] width 114 height 26
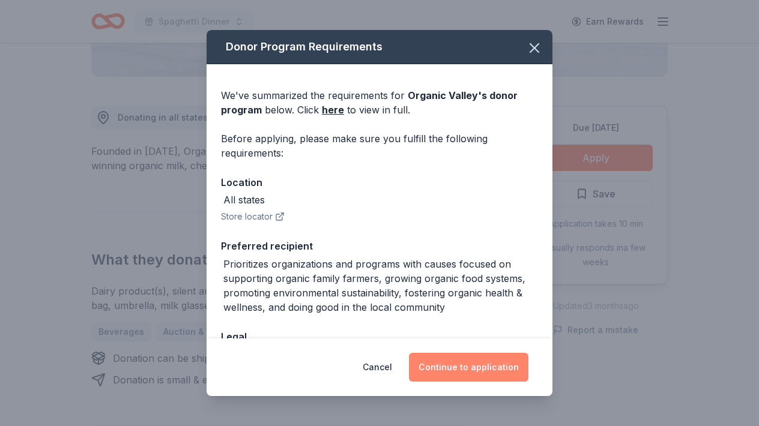
click at [466, 371] on button "Continue to application" at bounding box center [468, 367] width 119 height 29
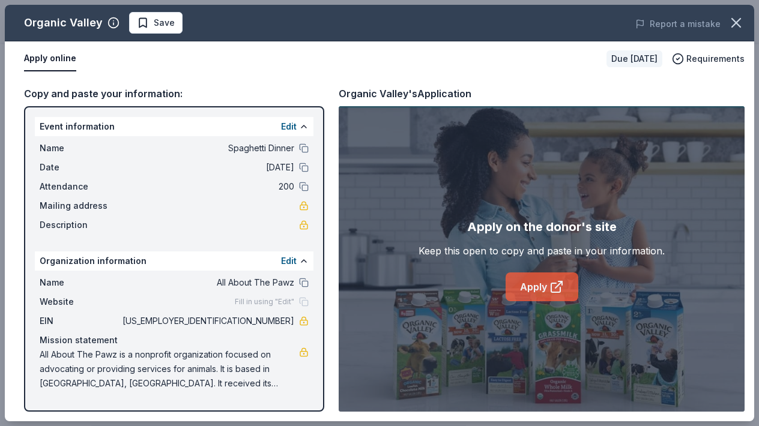
click at [537, 288] on link "Apply" at bounding box center [541, 286] width 73 height 29
